Goal: Task Accomplishment & Management: Use online tool/utility

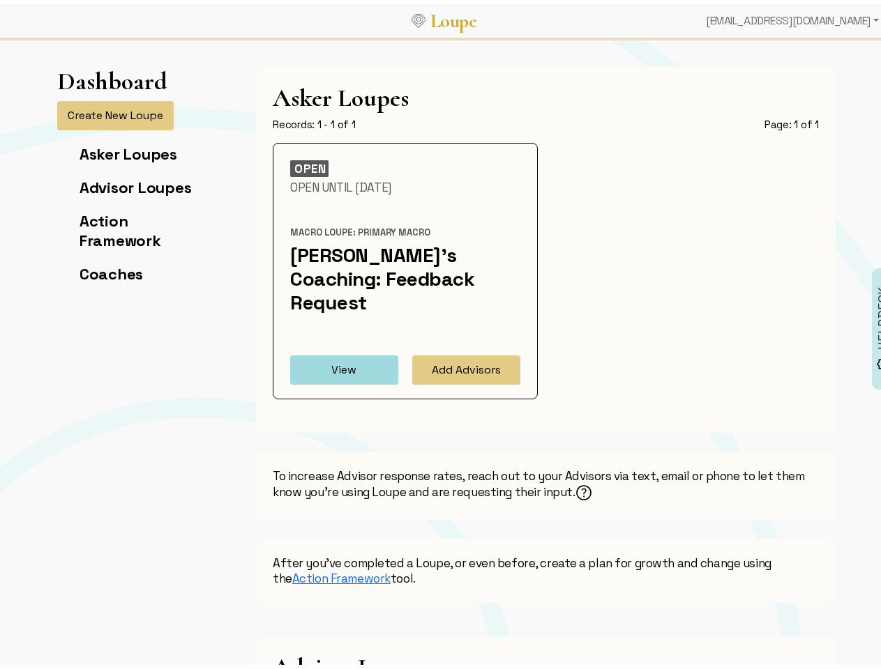
click at [792, 17] on div "[EMAIL_ADDRESS][DOMAIN_NAME]" at bounding box center [792, 17] width 184 height 28
click at [109, 112] on button "Create New Loupe" at bounding box center [115, 111] width 116 height 29
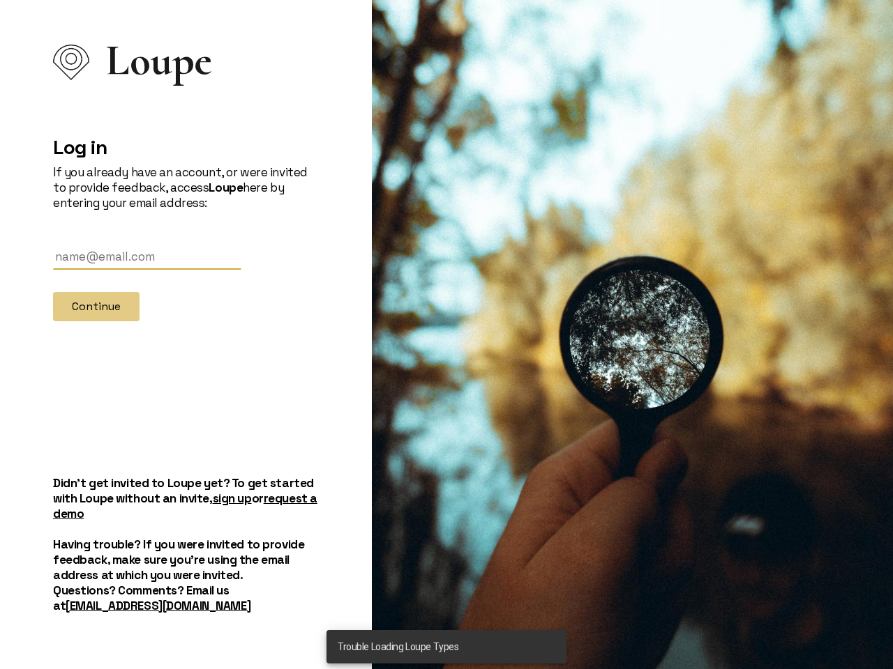
click at [460, 342] on div at bounding box center [632, 334] width 521 height 669
click at [579, 464] on div at bounding box center [632, 334] width 521 height 669
click at [870, 325] on div at bounding box center [632, 334] width 521 height 669
